Goal: Task Accomplishment & Management: Complete application form

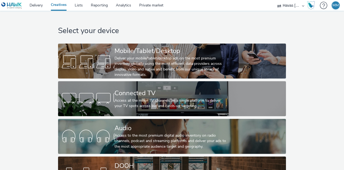
scroll to position [28, 0]
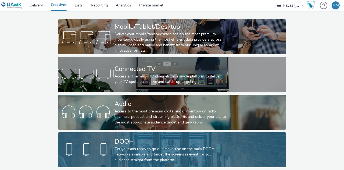
click at [147, 146] on div "Get your ads ready to go out! Advertise on the main DOOH networks available and…" at bounding box center [171, 154] width 113 height 16
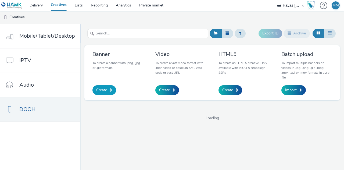
click at [110, 90] on span at bounding box center [111, 90] width 3 height 4
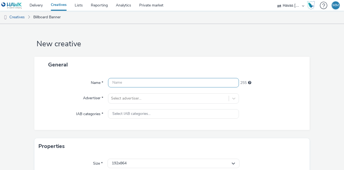
click at [211, 84] on input "text" at bounding box center [173, 82] width 131 height 9
paste input "1152x672"
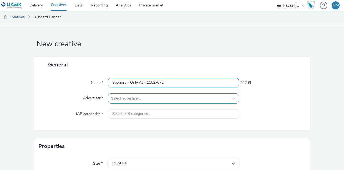
type input "Sephora - Only At - 1152x672"
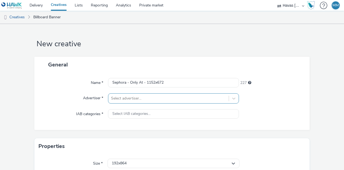
click at [198, 94] on div "Select advertiser..." at bounding box center [168, 98] width 120 height 9
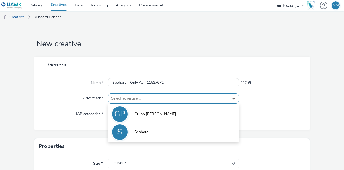
click at [167, 126] on li "S Sephora" at bounding box center [173, 132] width 131 height 18
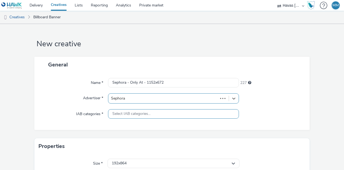
click at [166, 112] on div "Select IAB categories..." at bounding box center [173, 113] width 131 height 9
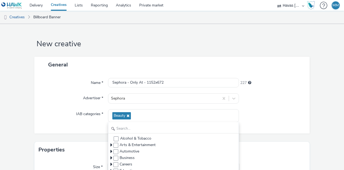
scroll to position [58, 0]
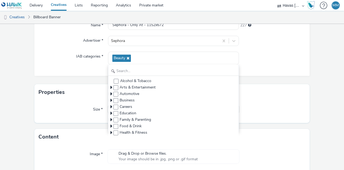
click at [87, 79] on div "General Name * Sephora - Only At - 1152x672 227 Advertiser * Sephora IAB catego…" at bounding box center [171, 41] width 275 height 85
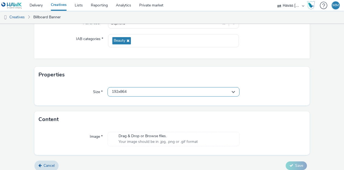
scroll to position [75, 0]
click at [144, 94] on div "192x864" at bounding box center [174, 91] width 132 height 9
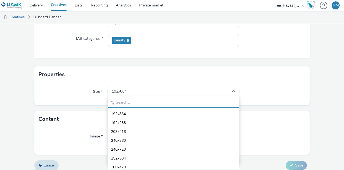
click at [143, 100] on input "text" at bounding box center [174, 102] width 132 height 9
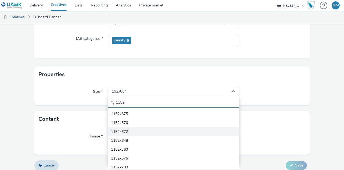
type input "1152"
click at [143, 128] on li "1152x672" at bounding box center [174, 131] width 132 height 9
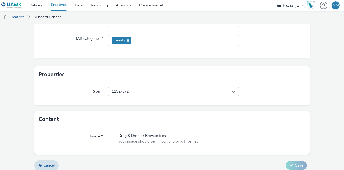
click at [151, 89] on div "1152x672" at bounding box center [174, 91] width 132 height 9
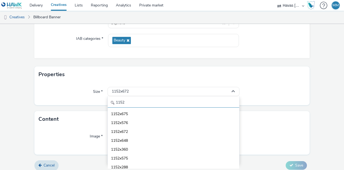
drag, startPoint x: 147, startPoint y: 99, endPoint x: 47, endPoint y: 103, distance: 99.6
click at [47, 103] on div "Size * 1152x672 1152 1152x675 1152x576 1152x672 1152x648 1152x360 1152x575 1152…" at bounding box center [171, 94] width 275 height 23
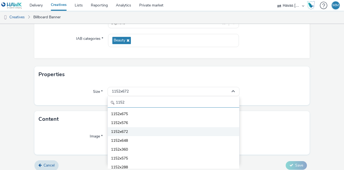
paste input "x672"
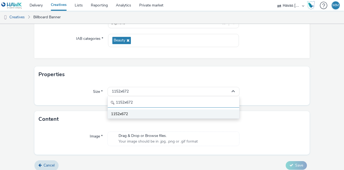
type input "1152x672"
click at [124, 112] on span "1152x672" at bounding box center [119, 113] width 17 height 5
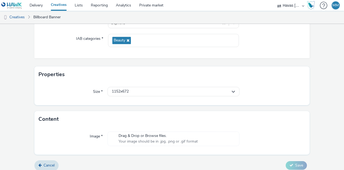
scroll to position [79, 0]
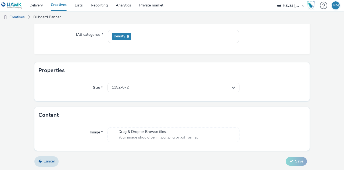
click at [140, 137] on span "Your image should be in .jpg, .png or .gif format" at bounding box center [158, 137] width 79 height 5
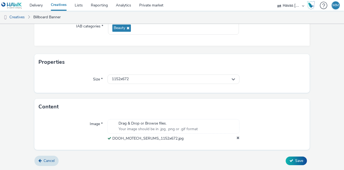
scroll to position [87, 0]
click at [292, 158] on button "Save" at bounding box center [296, 161] width 21 height 9
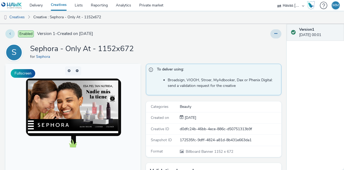
click at [13, 32] on button at bounding box center [9, 33] width 9 height 9
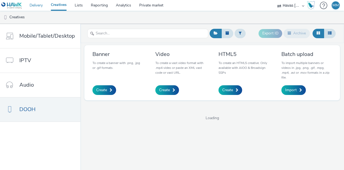
click at [37, 6] on link "Delivery" at bounding box center [36, 5] width 21 height 11
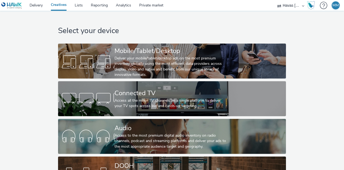
scroll to position [28, 0]
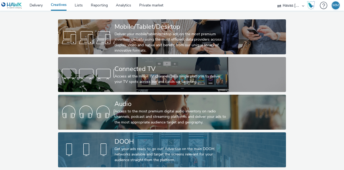
click at [142, 137] on div "DOOH" at bounding box center [171, 141] width 113 height 9
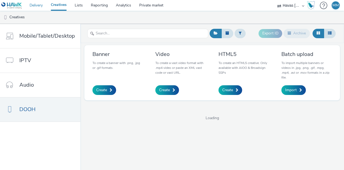
click at [40, 9] on link "Delivery" at bounding box center [36, 5] width 21 height 11
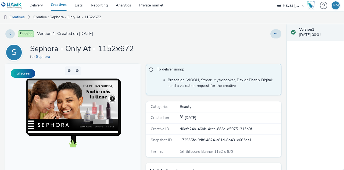
click at [5, 32] on div "Enabled Version 1 - Created on [DATE] S Sephora - Only At - 1152x672 for Sephor…" at bounding box center [143, 97] width 287 height 146
click at [8, 33] on button at bounding box center [9, 33] width 9 height 9
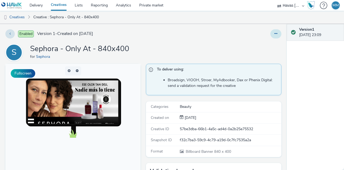
click at [273, 31] on button at bounding box center [276, 33] width 11 height 9
click at [207, 41] on div "Enabled Version 1 - Created on 19 September 2025 S Sephora - Only At - 840x400 …" at bounding box center [143, 97] width 287 height 146
click at [274, 34] on button at bounding box center [276, 33] width 11 height 9
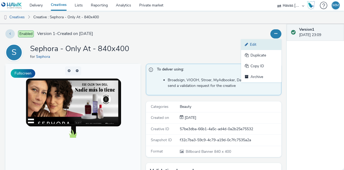
click at [256, 43] on link "Edit" at bounding box center [261, 44] width 40 height 11
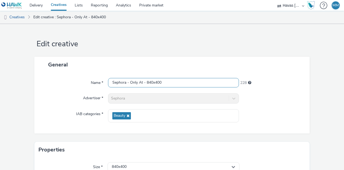
click at [199, 80] on input "Sephora - Only At - 840x400" at bounding box center [173, 82] width 131 height 9
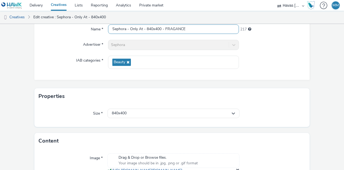
scroll to position [96, 0]
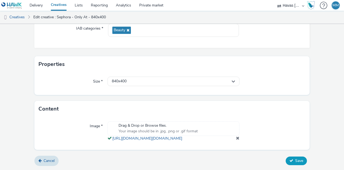
type input "Sephora - Only At - 840x400 - FRAGANCE"
click at [295, 162] on span "Save" at bounding box center [299, 160] width 8 height 5
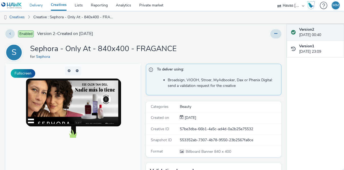
click at [37, 2] on link "Delivery" at bounding box center [36, 5] width 21 height 11
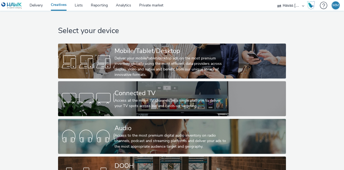
scroll to position [28, 0]
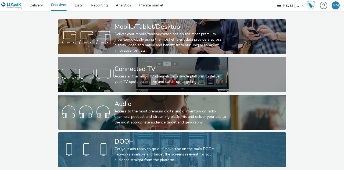
click at [129, 146] on div "Get your ads ready to go out! Advertise on the main DOOH networks available and…" at bounding box center [171, 154] width 113 height 16
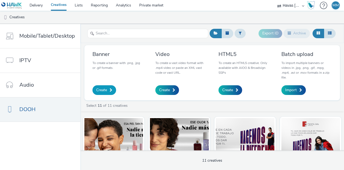
click at [105, 87] on span "Create" at bounding box center [101, 89] width 11 height 5
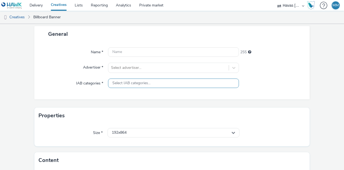
scroll to position [31, 0]
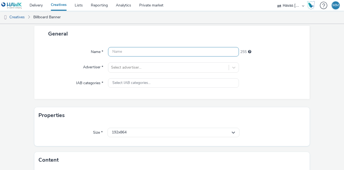
click at [179, 51] on input "text" at bounding box center [173, 51] width 131 height 9
paste input "1200x810"
paste input "ROUTINE"
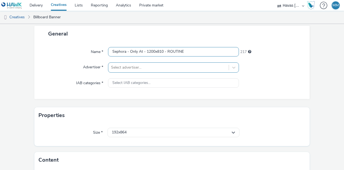
type input "Sephora - Only At - 1200x810 - ROUTINE"
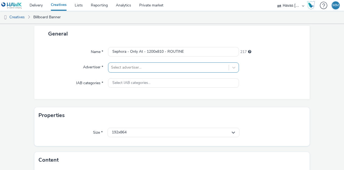
click at [176, 68] on div at bounding box center [168, 67] width 115 height 6
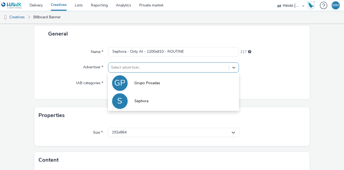
click at [159, 97] on li "S Sephora" at bounding box center [173, 101] width 131 height 18
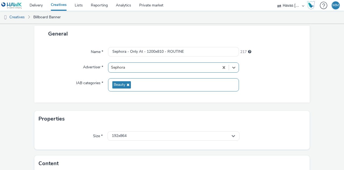
click at [154, 83] on div "Beauty" at bounding box center [173, 84] width 131 height 13
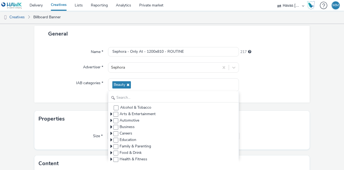
click at [89, 104] on div "General Name * Sephora - Only At - 1200x810 - ROUTINE 217 Advertiser * Sephora …" at bounding box center [171, 68] width 275 height 85
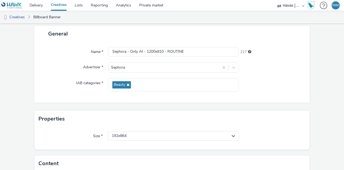
scroll to position [79, 0]
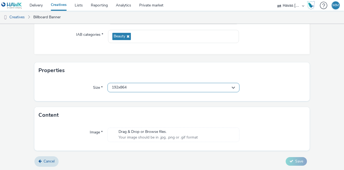
click at [152, 88] on div "192x864" at bounding box center [174, 87] width 132 height 9
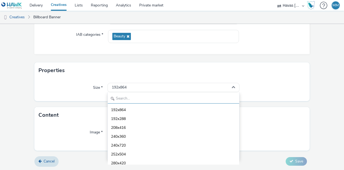
click at [142, 94] on input "text" at bounding box center [174, 98] width 132 height 9
paste input "1200x810"
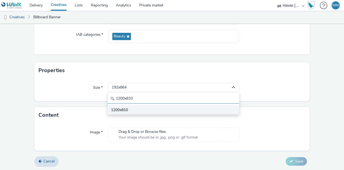
type input "1200x810"
click at [131, 108] on li "1200x810" at bounding box center [174, 109] width 132 height 9
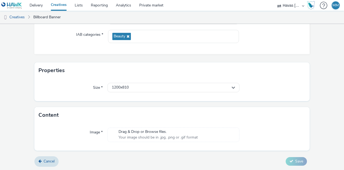
click at [177, 135] on span "Your image should be in .jpg, .png or .gif format" at bounding box center [158, 137] width 79 height 5
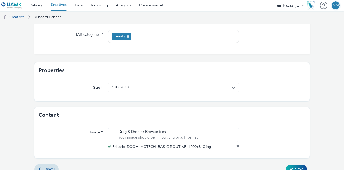
click at [213, 104] on form "New creative General Name * Sephora - Only At - 1200x810 - ROUTINE 217 Advertis…" at bounding box center [172, 62] width 344 height 234
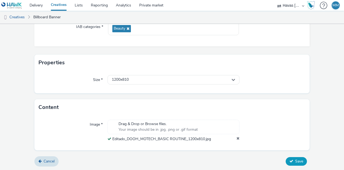
click at [295, 159] on span "Save" at bounding box center [299, 161] width 8 height 5
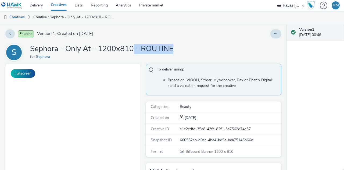
drag, startPoint x: 178, startPoint y: 49, endPoint x: 141, endPoint y: 45, distance: 36.3
click at [141, 45] on div "S Sephora - Only At - 1200x810 - ROUTINE for Sephora" at bounding box center [143, 52] width 276 height 17
click at [263, 34] on div at bounding box center [226, 33] width 111 height 9
click at [274, 34] on button at bounding box center [276, 33] width 11 height 9
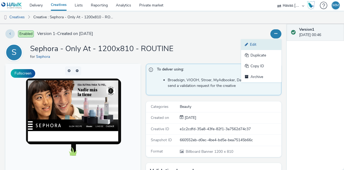
click at [257, 45] on link "Edit" at bounding box center [261, 44] width 40 height 11
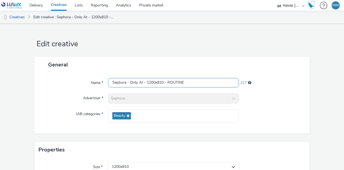
drag, startPoint x: 185, startPoint y: 80, endPoint x: 167, endPoint y: 83, distance: 18.3
click at [167, 83] on input "Sephora - Only At - 1200x810 - ROUTINE" at bounding box center [173, 82] width 131 height 9
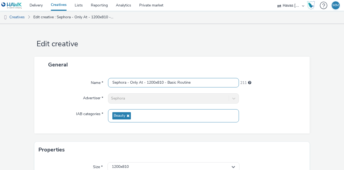
scroll to position [96, 0]
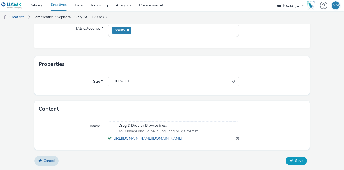
type input "Sephora - Only At - 1200x810 - Basic Routine"
click at [289, 157] on button "Save" at bounding box center [296, 161] width 21 height 9
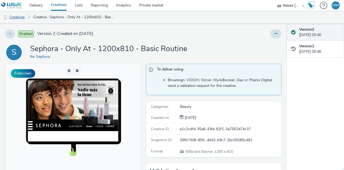
click at [16, 15] on link "Creatives" at bounding box center [13, 17] width 27 height 13
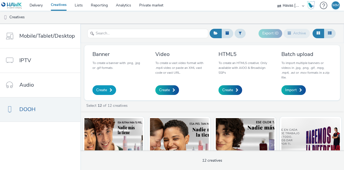
click at [103, 85] on link "Create" at bounding box center [105, 90] width 24 height 10
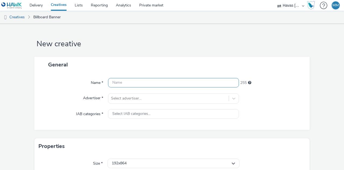
click at [160, 79] on input "text" at bounding box center [173, 82] width 131 height 9
paste input "2304x1056"
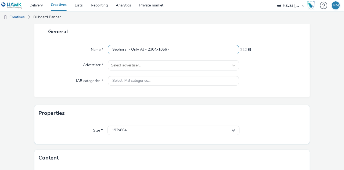
paste input "Eyes"
type input "Sephora - Only At - 2304x1056 - Eyes"
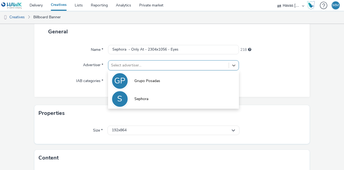
click at [201, 69] on div "Select advertiser..." at bounding box center [168, 65] width 120 height 9
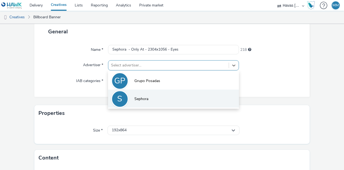
click at [194, 95] on li "S Sephora" at bounding box center [173, 99] width 131 height 18
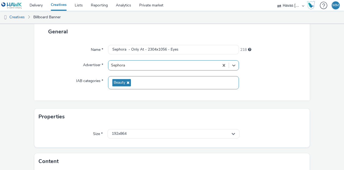
click at [173, 80] on div "Beauty" at bounding box center [173, 82] width 131 height 13
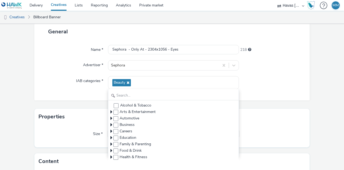
click at [88, 96] on div "Name * Sephora - Only At - 2304x1056 - Eyes 218 Advertiser * Sephora IAB catego…" at bounding box center [171, 70] width 275 height 61
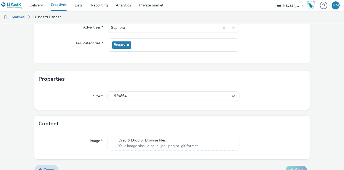
scroll to position [72, 0]
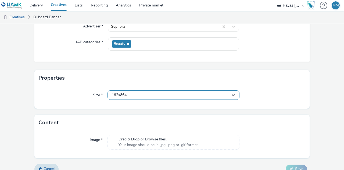
click at [146, 96] on div "192x864" at bounding box center [174, 94] width 132 height 9
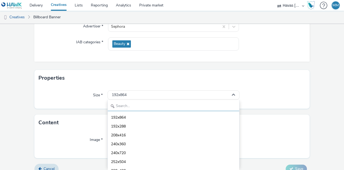
click at [143, 106] on input "text" at bounding box center [174, 106] width 132 height 9
paste input "2304x1056"
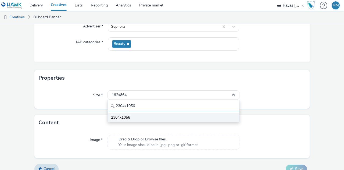
type input "2304x1056"
click at [121, 118] on span "2304x1056" at bounding box center [120, 117] width 19 height 5
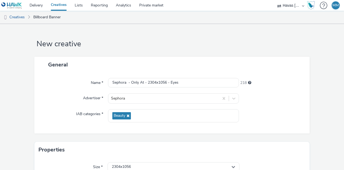
scroll to position [79, 0]
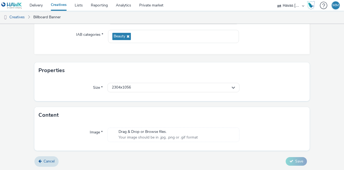
click at [215, 134] on div "Drag & Drop or Browse files. Your image should be in .jpg, .png or .gif format" at bounding box center [174, 134] width 132 height 15
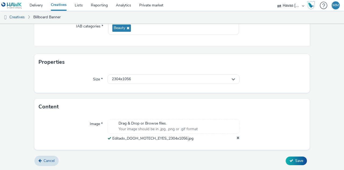
scroll to position [87, 0]
click at [291, 161] on button "Save" at bounding box center [296, 161] width 21 height 9
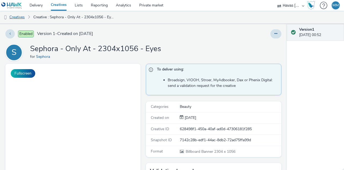
click at [18, 17] on link "Creatives" at bounding box center [13, 17] width 27 height 13
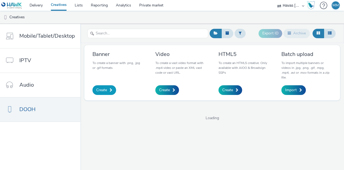
click at [107, 89] on link "Create" at bounding box center [105, 90] width 24 height 10
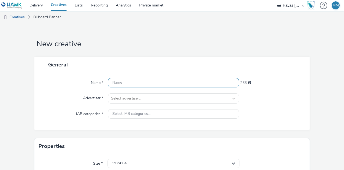
click at [154, 81] on input "text" at bounding box center [173, 82] width 131 height 9
paste input "Sephora Only At - 768x448 - Skincare"
type input "Sephora Only At - 768x448 - Skincare"
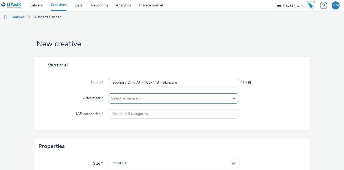
click at [160, 99] on div at bounding box center [168, 98] width 115 height 6
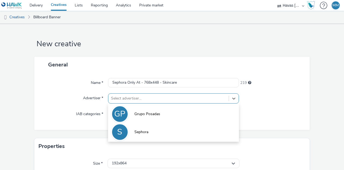
click at [149, 127] on li "S Sephora" at bounding box center [173, 132] width 131 height 18
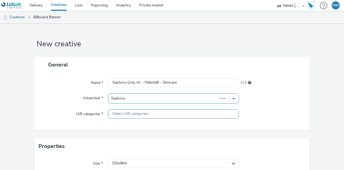
click at [159, 113] on div "Select IAB categories..." at bounding box center [173, 113] width 131 height 9
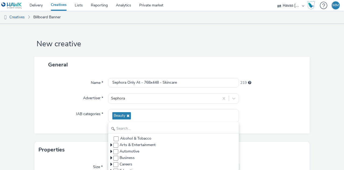
click at [89, 122] on div "Name * Sephora Only At - 768x448 - Skincare 219 Advertiser * Sephora IAB catego…" at bounding box center [171, 103] width 275 height 61
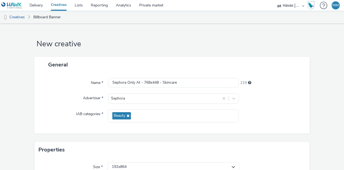
scroll to position [79, 0]
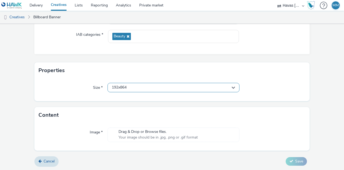
click at [158, 91] on div "192x864" at bounding box center [174, 87] width 132 height 9
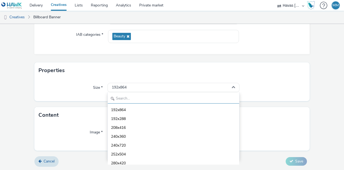
click at [146, 98] on input "text" at bounding box center [174, 98] width 132 height 9
paste input "768x448"
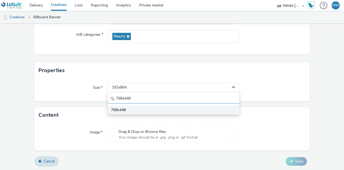
type input "768x448"
click at [141, 111] on li "768x448" at bounding box center [174, 109] width 132 height 9
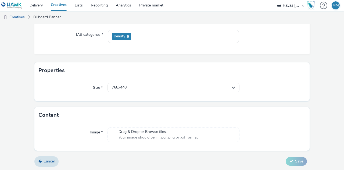
click at [179, 134] on span "Drag & Drop or Browse files." at bounding box center [158, 131] width 79 height 5
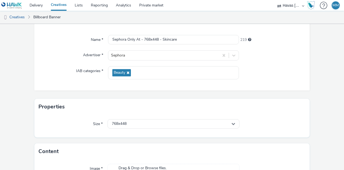
scroll to position [87, 0]
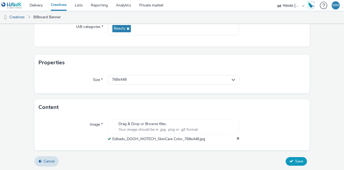
click at [290, 160] on icon at bounding box center [292, 161] width 4 height 4
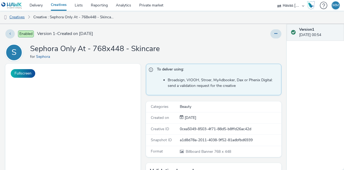
click at [24, 17] on link "Creatives" at bounding box center [13, 17] width 27 height 13
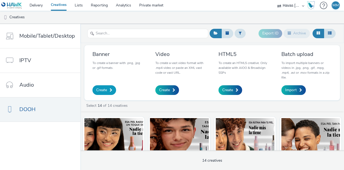
click at [107, 90] on link "Create" at bounding box center [105, 90] width 24 height 10
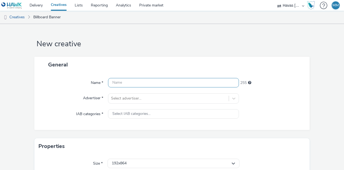
click at [172, 84] on input "text" at bounding box center [173, 82] width 131 height 9
paste input "768x482"
type input "768x482"
drag, startPoint x: 141, startPoint y: 83, endPoint x: 25, endPoint y: 86, distance: 116.0
click at [25, 86] on form "New creative General Name * 768x482 248 Advertiser * Select advertiser... IAB c…" at bounding box center [172, 135] width 344 height 223
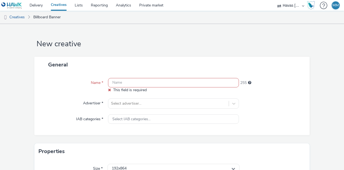
click at [166, 85] on input "text" at bounding box center [173, 82] width 131 height 9
paste input "Sephora Only At - 768x482 - Lips"
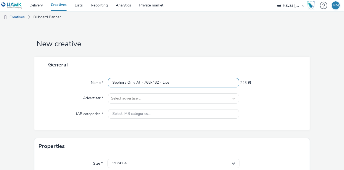
type input "Sephora Only At - 768x482 - Lips"
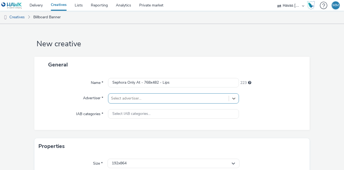
click at [168, 101] on div at bounding box center [168, 98] width 115 height 6
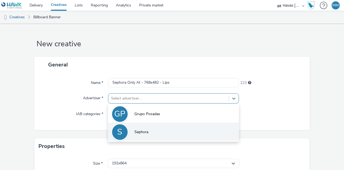
click at [157, 133] on li "S Sephora" at bounding box center [173, 132] width 131 height 18
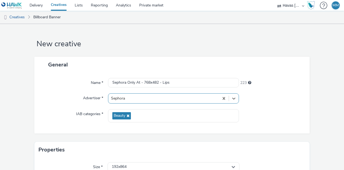
scroll to position [79, 0]
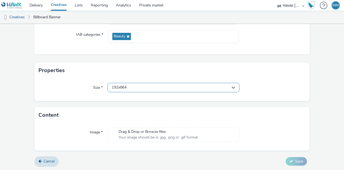
click at [158, 89] on div "192x864" at bounding box center [174, 87] width 132 height 9
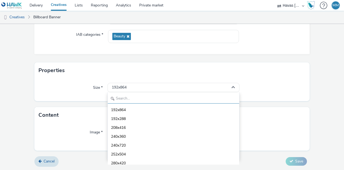
click at [115, 96] on input "text" at bounding box center [174, 98] width 132 height 9
paste input "768x482"
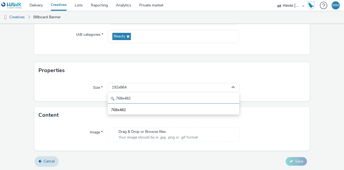
type input "768x482"
click at [91, 102] on form "New creative General Name * Sephora Only At - 768x482 - Lips 223 Advertiser * S…" at bounding box center [172, 58] width 344 height 226
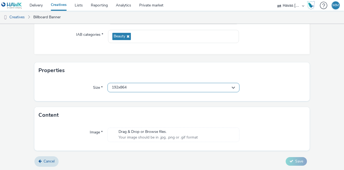
click at [149, 89] on div "192x864" at bounding box center [174, 87] width 132 height 9
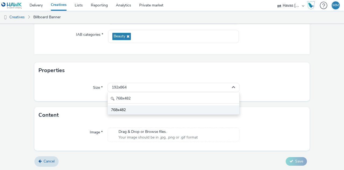
click at [146, 106] on li "768x482" at bounding box center [174, 109] width 132 height 9
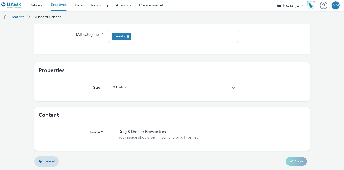
click at [89, 101] on form "New creative General Name * Sephora Only At - 768x482 - Lips 223 Advertiser * S…" at bounding box center [172, 58] width 344 height 226
click at [172, 139] on span "Your image should be in .jpg, .png or .gif format" at bounding box center [158, 137] width 79 height 5
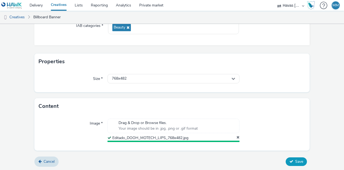
scroll to position [87, 0]
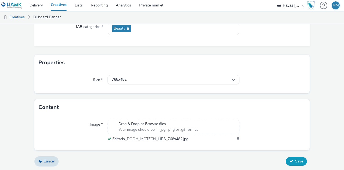
click at [291, 160] on button "Save" at bounding box center [296, 161] width 21 height 9
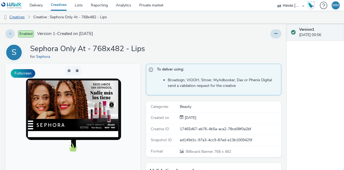
click at [18, 17] on link "Creatives" at bounding box center [13, 17] width 27 height 13
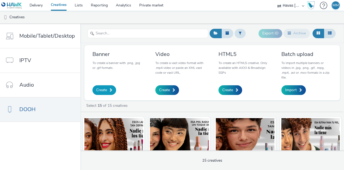
click at [110, 88] on span at bounding box center [111, 90] width 3 height 4
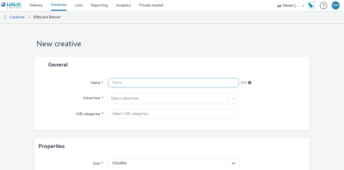
click at [135, 85] on input "text" at bounding box center [173, 82] width 131 height 9
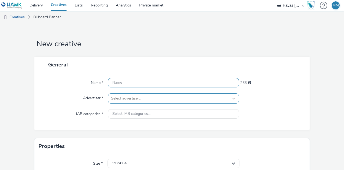
paste input "Sephora Only At - 800x420 - Makeup"
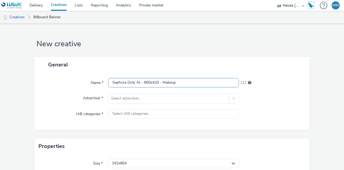
type input "Sephora Only At - 800x420 - Makeup"
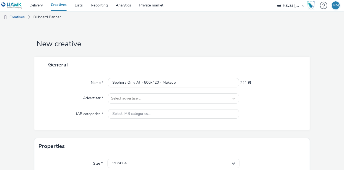
click at [176, 93] on div "Name * Sephora Only At - 800x420 - Makeup 221 Advertiser * Select advertiser...…" at bounding box center [171, 101] width 275 height 57
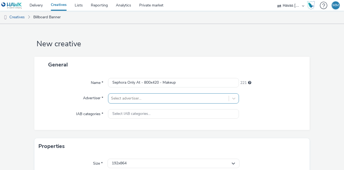
click at [168, 98] on div at bounding box center [168, 98] width 115 height 6
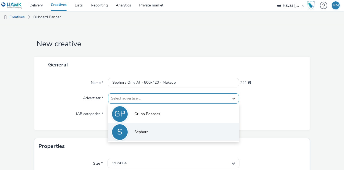
click at [146, 132] on span "Sephora" at bounding box center [141, 131] width 14 height 5
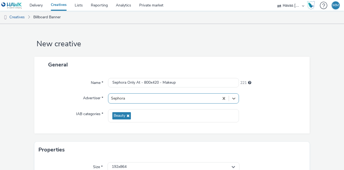
click at [93, 111] on label "IAB categories *" at bounding box center [89, 113] width 31 height 8
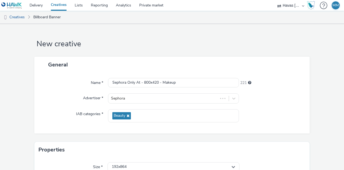
scroll to position [79, 0]
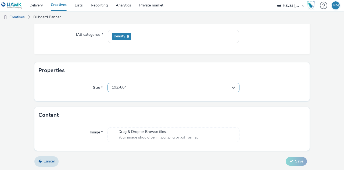
click at [139, 87] on div "192x864" at bounding box center [174, 87] width 132 height 9
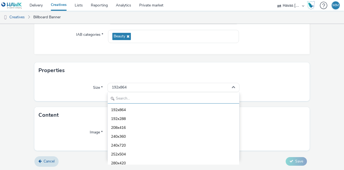
click at [144, 99] on input "text" at bounding box center [174, 98] width 132 height 9
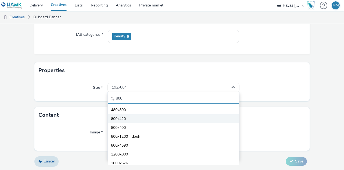
type input "800"
click at [138, 120] on li "800x420" at bounding box center [174, 118] width 132 height 9
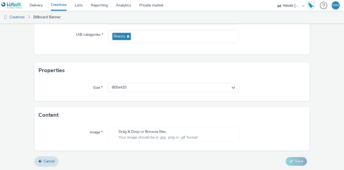
click at [191, 136] on span "Your image should be in .jpg, .png or .gif format" at bounding box center [158, 137] width 79 height 5
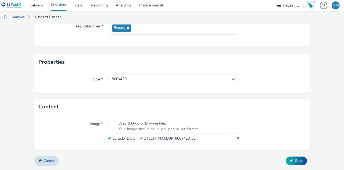
scroll to position [87, 0]
click at [290, 161] on button "Save" at bounding box center [296, 161] width 21 height 9
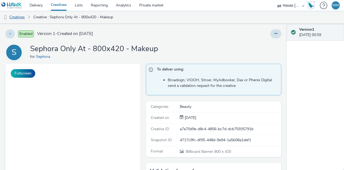
click at [15, 18] on link "Creatives" at bounding box center [13, 17] width 27 height 13
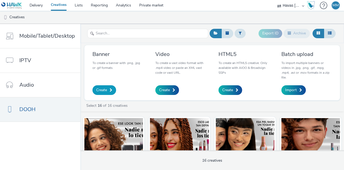
click at [112, 86] on link "Create" at bounding box center [105, 90] width 24 height 10
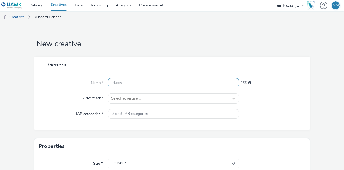
click at [143, 86] on input "text" at bounding box center [173, 82] width 131 height 9
paste input "Sephora Only At - 1152x674 - Basic Routine"
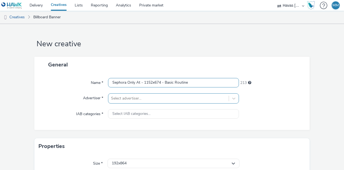
type input "Sephora Only At - 1152x674 - Basic Routine"
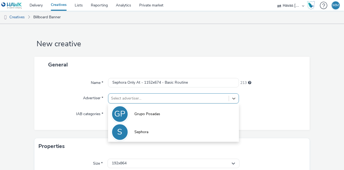
click at [157, 94] on div "Select advertiser..." at bounding box center [168, 98] width 120 height 9
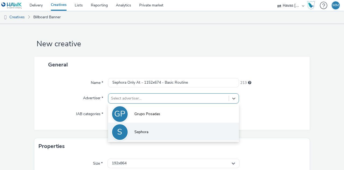
click at [149, 134] on li "S Sephora" at bounding box center [173, 132] width 131 height 18
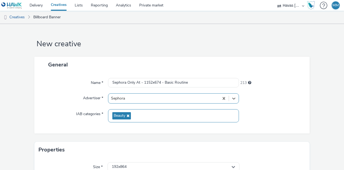
scroll to position [79, 0]
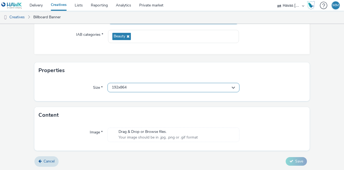
click at [159, 90] on div "192x864" at bounding box center [174, 87] width 132 height 9
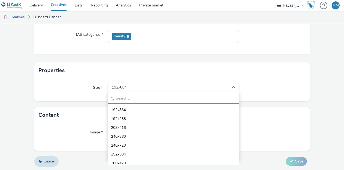
click at [141, 96] on input "text" at bounding box center [174, 98] width 132 height 9
paste input "1152x674"
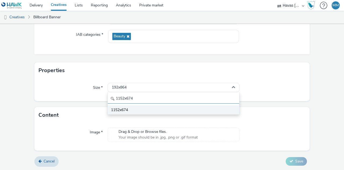
type input "1152x674"
click at [135, 107] on li "1152x674" at bounding box center [174, 109] width 132 height 9
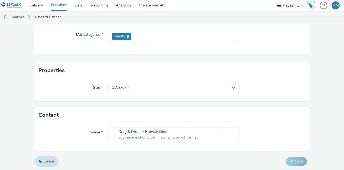
click at [189, 132] on span "Drag & Drop or Browse files." at bounding box center [158, 131] width 79 height 5
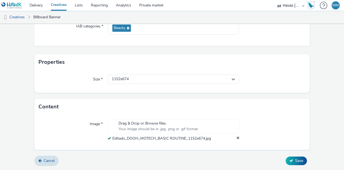
scroll to position [87, 0]
click at [208, 98] on form "New creative General Name * Sephora Only At - 1152x674 - Basic Routine 213 Adve…" at bounding box center [172, 54] width 344 height 234
click at [290, 162] on icon at bounding box center [292, 161] width 4 height 4
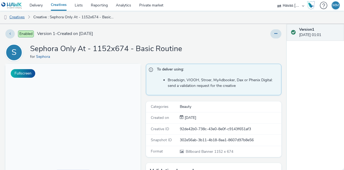
click at [20, 20] on link "Creatives" at bounding box center [13, 17] width 27 height 13
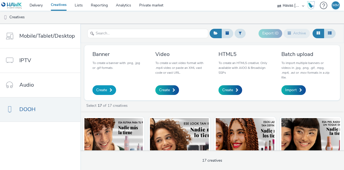
click at [113, 91] on link "Create" at bounding box center [105, 90] width 24 height 10
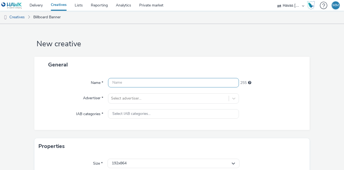
click at [191, 83] on input "text" at bounding box center [173, 82] width 131 height 9
paste input "Sephora Only At - 1152x675 - Complexio"
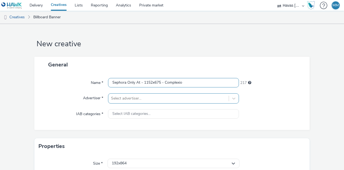
type input "Sephora Only At - 1152x675 - Complexio"
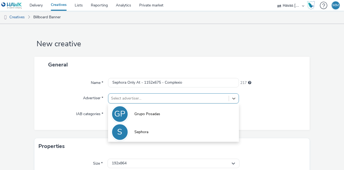
click at [183, 100] on div at bounding box center [168, 98] width 115 height 6
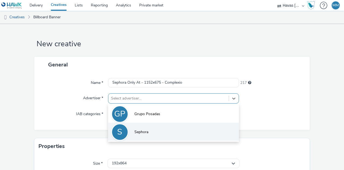
click at [141, 132] on span "Sephora" at bounding box center [141, 131] width 14 height 5
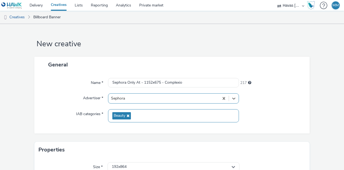
scroll to position [79, 0]
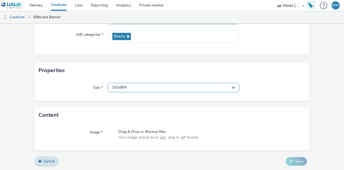
click at [157, 90] on div "192x864" at bounding box center [174, 87] width 132 height 9
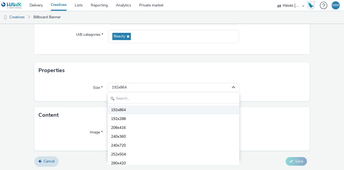
click at [159, 108] on li "192x864" at bounding box center [174, 109] width 132 height 9
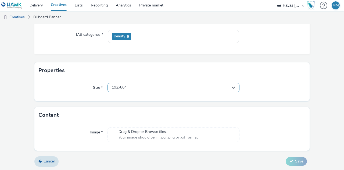
click at [159, 88] on div "192x864" at bounding box center [174, 87] width 132 height 9
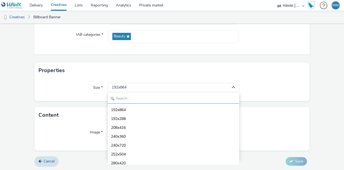
click at [159, 99] on input "text" at bounding box center [174, 98] width 132 height 9
paste input "1152x675"
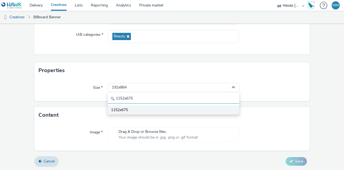
type input "1152x675"
click at [137, 107] on li "1152x675" at bounding box center [174, 109] width 132 height 9
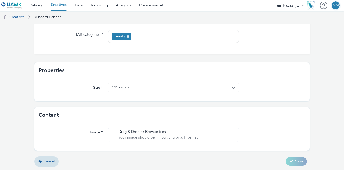
click at [178, 136] on span "Your image should be in .jpg, .png or .gif format" at bounding box center [158, 137] width 79 height 5
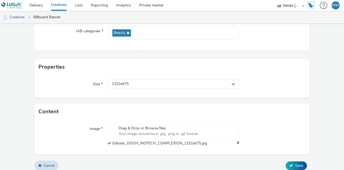
scroll to position [87, 0]
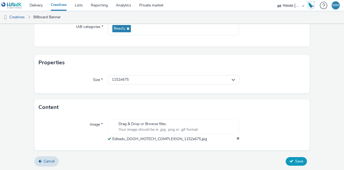
click at [297, 157] on button "Save" at bounding box center [296, 161] width 21 height 9
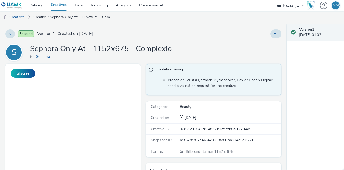
click at [16, 19] on link "Creatives" at bounding box center [13, 17] width 27 height 13
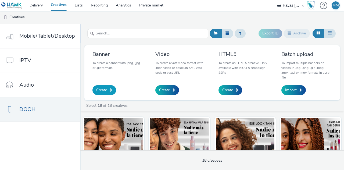
click at [111, 91] on link "Create" at bounding box center [105, 90] width 24 height 10
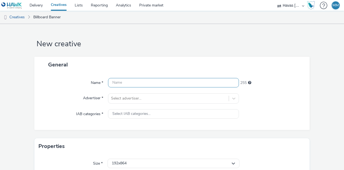
click at [147, 80] on input "text" at bounding box center [173, 82] width 131 height 9
paste input "Sephora Only At - 1152x575 - Complexio"
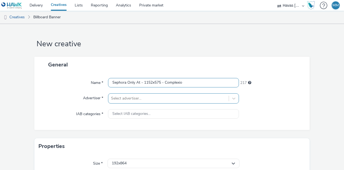
type input "Sephora Only At - 1152x575 - Complexio"
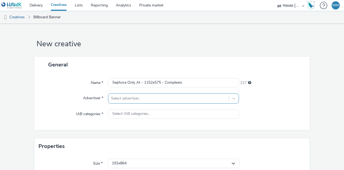
click at [145, 101] on div at bounding box center [168, 98] width 115 height 6
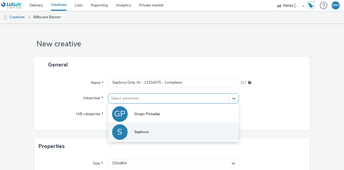
click at [143, 127] on li "S Sephora" at bounding box center [173, 132] width 131 height 18
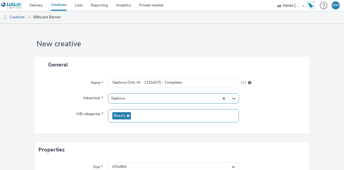
click at [140, 113] on div "Beauty" at bounding box center [173, 115] width 131 height 13
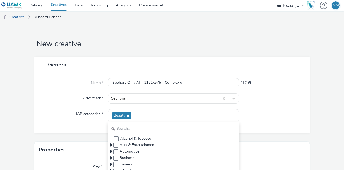
click at [91, 123] on div "Name * Sephora Only At - 1152x575 - Complexio 217 Advertiser * Sephora IAB cate…" at bounding box center [171, 103] width 275 height 61
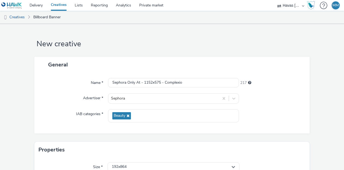
scroll to position [79, 0]
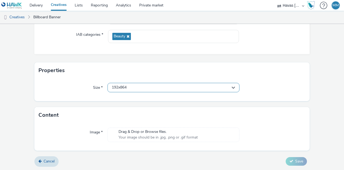
click at [162, 89] on div "192x864" at bounding box center [174, 87] width 132 height 9
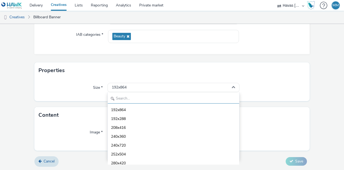
click at [150, 98] on input "text" at bounding box center [174, 98] width 132 height 9
paste input "1152x575"
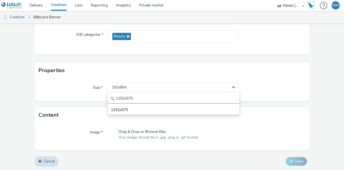
type input "1152x575"
click at [83, 95] on div "Size * 192x864 1152x575 1152x575" at bounding box center [171, 90] width 275 height 23
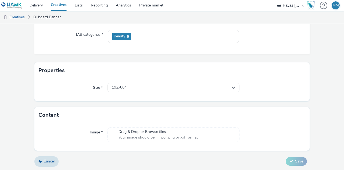
click at [157, 135] on span "Your image should be in .jpg, .png or .gif format" at bounding box center [158, 137] width 79 height 5
click at [165, 89] on div "192x864" at bounding box center [174, 87] width 132 height 9
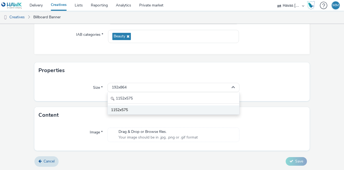
click at [129, 107] on li "1152x575" at bounding box center [174, 109] width 132 height 9
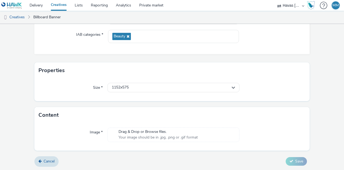
drag, startPoint x: 145, startPoint y: 120, endPoint x: 147, endPoint y: 124, distance: 3.9
click at [146, 123] on div "Content Image * Drag & Drop or Browse files. Your image should be in .jpg, .png…" at bounding box center [171, 129] width 275 height 44
click at [148, 125] on div "Image * Drag & Drop or Browse files. Your image should be in .jpg, .png or .gif…" at bounding box center [171, 136] width 275 height 27
click at [151, 130] on span "Drag & Drop or Browse files." at bounding box center [158, 131] width 79 height 5
click at [165, 133] on span "Drag & Drop or Browse files." at bounding box center [158, 131] width 79 height 5
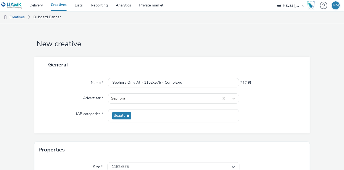
scroll to position [87, 0]
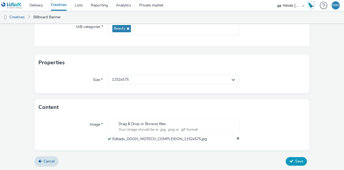
click at [291, 159] on button "Save" at bounding box center [296, 161] width 21 height 9
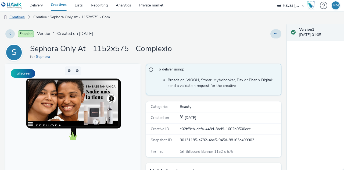
click at [23, 15] on link "Creatives" at bounding box center [13, 17] width 27 height 13
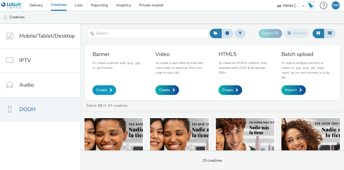
click at [103, 89] on span "Create" at bounding box center [101, 89] width 11 height 5
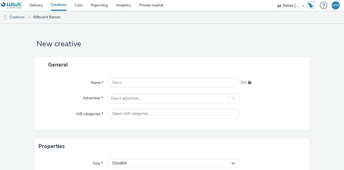
click at [160, 89] on div "Name * 255 Advertiser * Select advertiser... IAB categories * Select IAB catego…" at bounding box center [171, 101] width 275 height 57
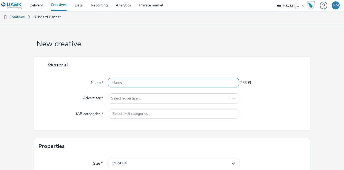
click at [161, 86] on input "text" at bounding box center [173, 82] width 131 height 9
paste input "Sephora Only At - 1248x672 - Serums"
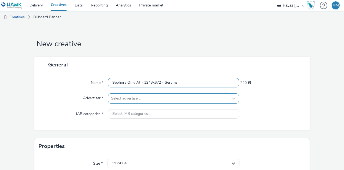
type input "Sephora Only At - 1248x672 - Serums"
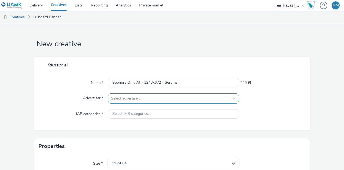
click at [165, 100] on div at bounding box center [168, 98] width 115 height 6
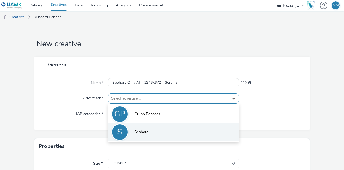
click at [148, 133] on li "S Sephora" at bounding box center [173, 132] width 131 height 18
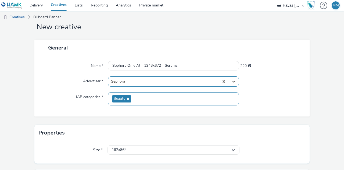
scroll to position [79, 0]
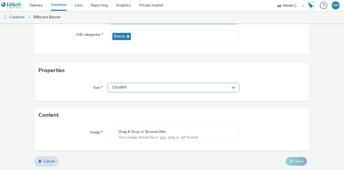
click at [145, 88] on div "192x864" at bounding box center [174, 87] width 132 height 9
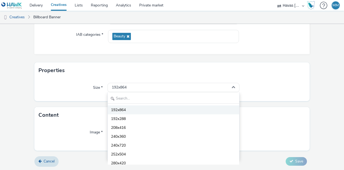
click at [144, 107] on li "192x864" at bounding box center [174, 109] width 132 height 9
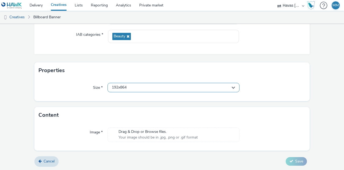
click at [147, 88] on div "192x864" at bounding box center [174, 87] width 132 height 9
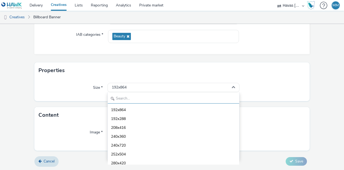
click at [147, 99] on input "text" at bounding box center [174, 98] width 132 height 9
paste input "1248x672"
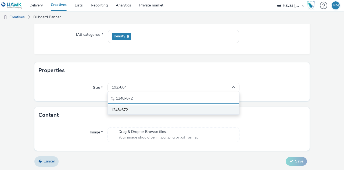
type input "1248x672"
click at [149, 108] on li "1248x672" at bounding box center [174, 109] width 132 height 9
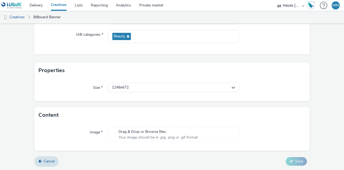
click at [155, 133] on span "Drag & Drop or Browse files." at bounding box center [158, 131] width 79 height 5
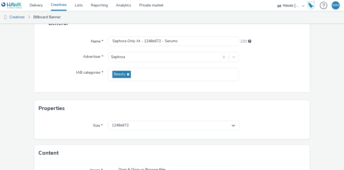
scroll to position [87, 0]
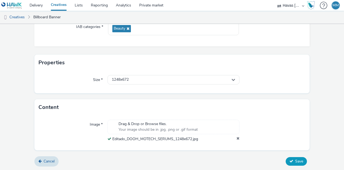
click at [291, 162] on button "Save" at bounding box center [296, 161] width 21 height 9
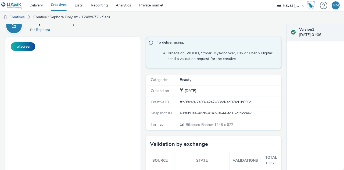
click at [0, 72] on div "Enabled Version 1 - Created on 23 September 2025 S Sephora Only At - 1248x672 -…" at bounding box center [143, 70] width 287 height 146
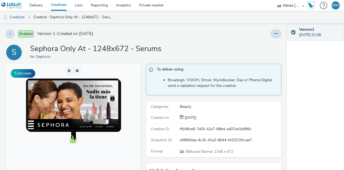
scroll to position [3, 0]
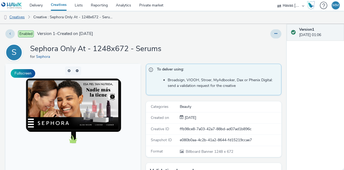
click at [22, 17] on link "Creatives" at bounding box center [13, 17] width 27 height 13
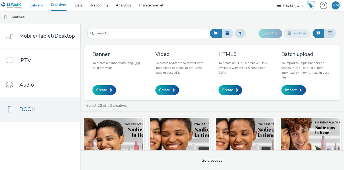
click at [38, 3] on link "Delivery" at bounding box center [36, 5] width 21 height 11
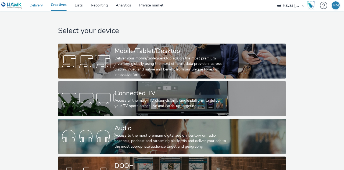
click at [37, 7] on link "Delivery" at bounding box center [36, 5] width 21 height 11
